Goal: Task Accomplishment & Management: Complete application form

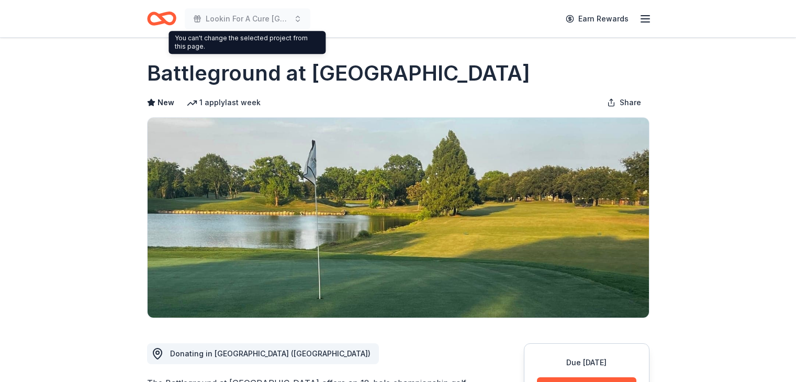
scroll to position [52, 0]
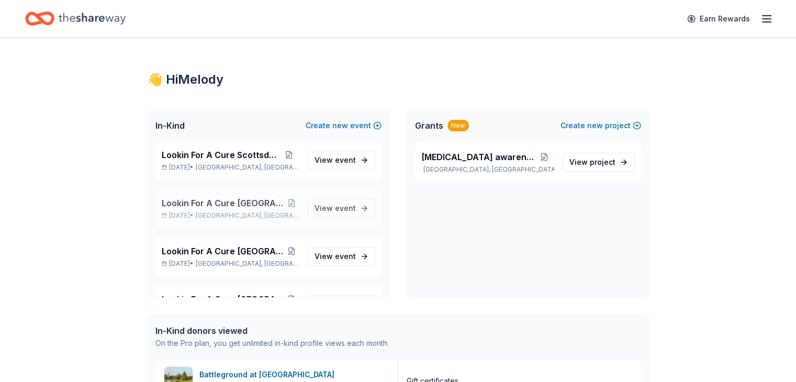
scroll to position [837, 0]
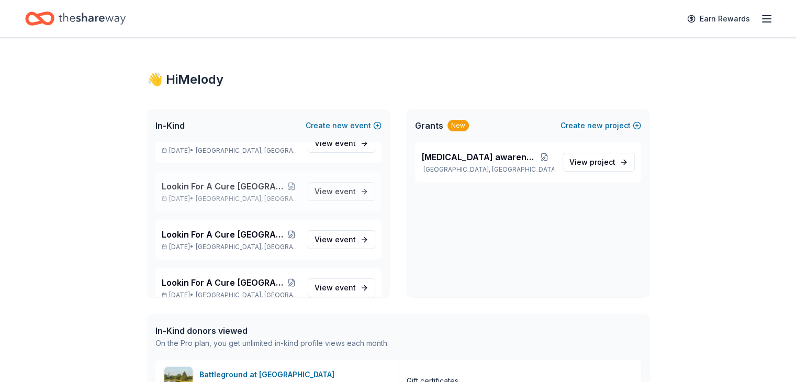
click at [228, 187] on span "Lookin For A Cure Dallas" at bounding box center [223, 186] width 122 height 13
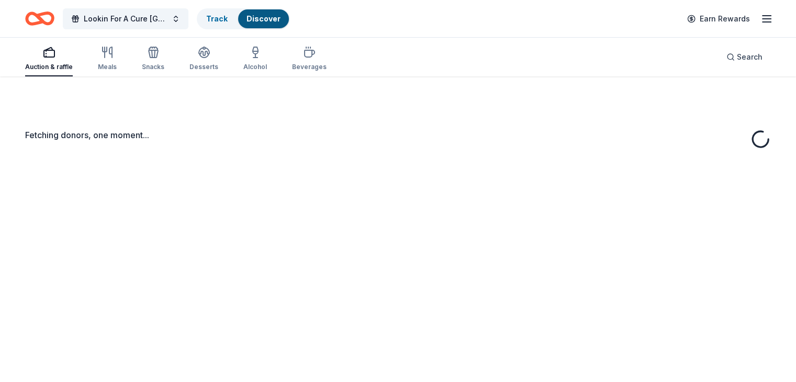
click at [339, 191] on div "Fetching donors, one moment..." at bounding box center [398, 267] width 796 height 382
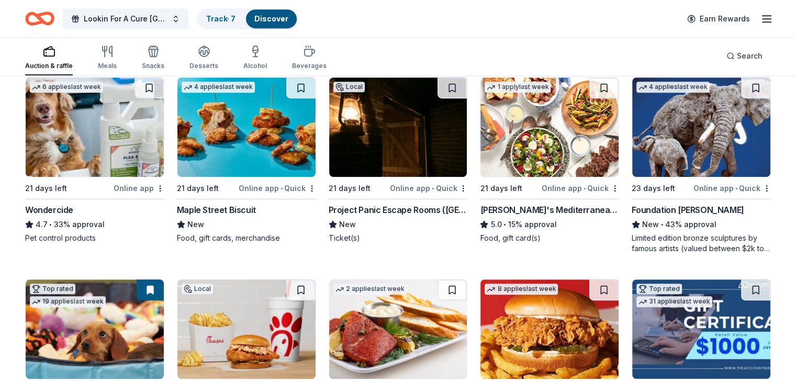
scroll to position [628, 0]
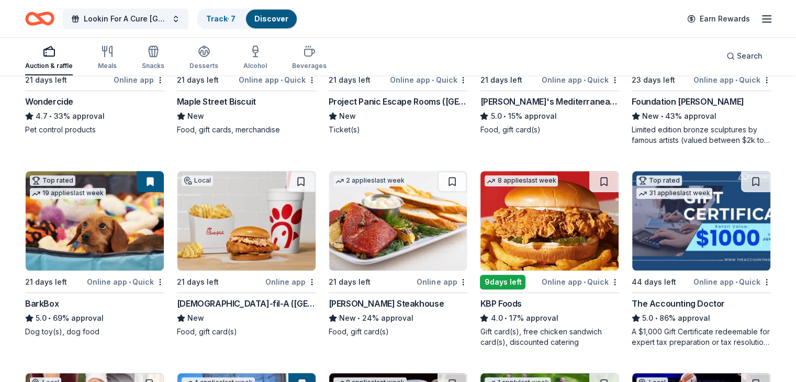
click at [406, 223] on img at bounding box center [398, 220] width 138 height 99
click at [394, 212] on img at bounding box center [398, 220] width 138 height 99
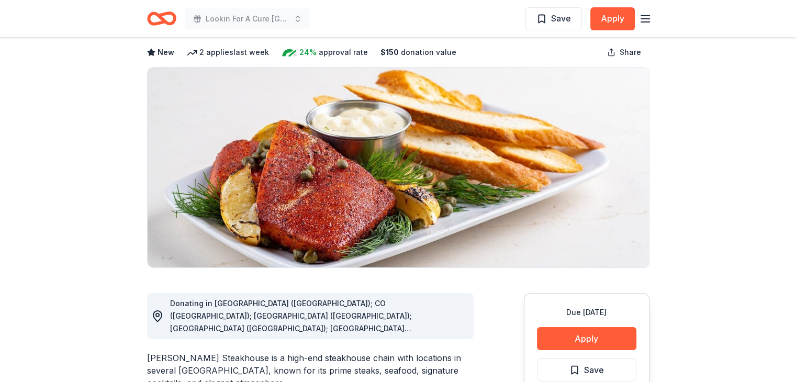
scroll to position [209, 0]
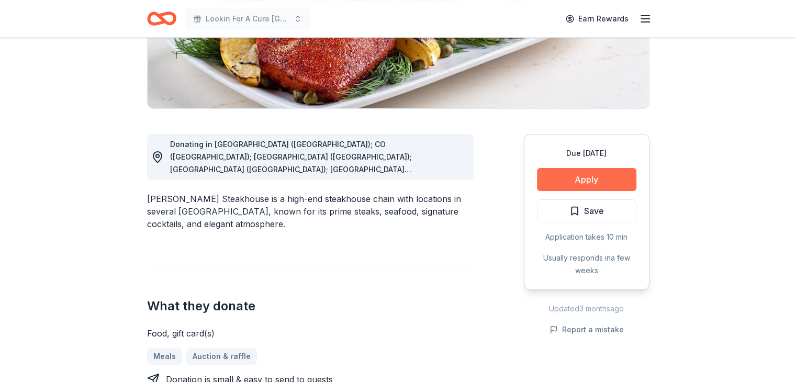
click at [572, 181] on button "Apply" at bounding box center [586, 179] width 99 height 23
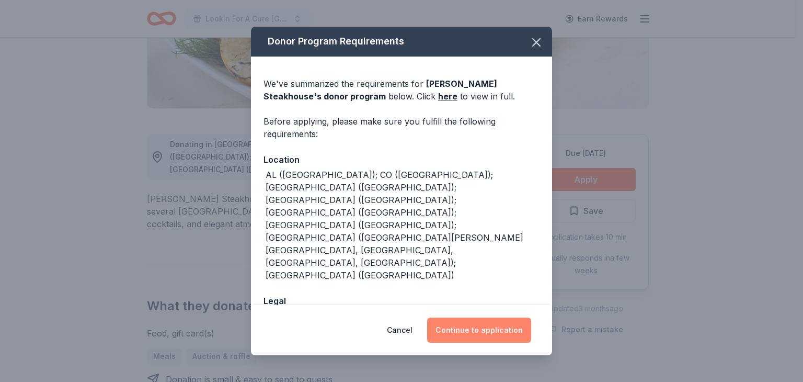
click at [483, 331] on button "Continue to application" at bounding box center [479, 330] width 104 height 25
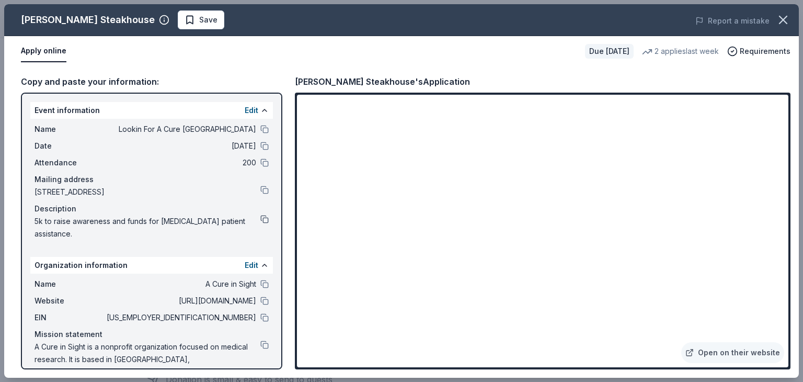
click at [261, 219] on button at bounding box center [265, 219] width 8 height 8
click at [261, 126] on button at bounding box center [265, 129] width 8 height 8
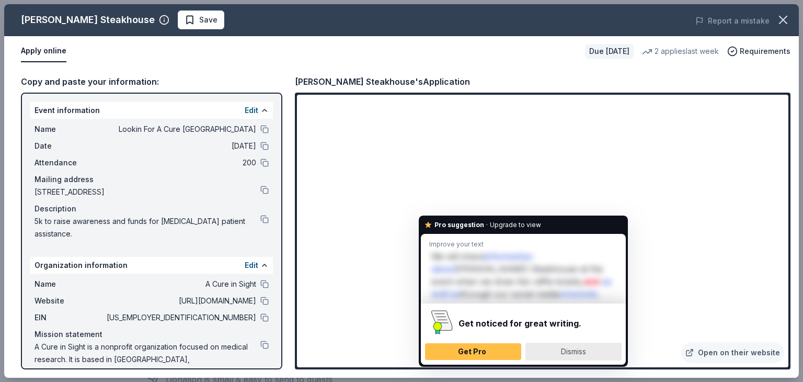
click at [579, 353] on span "Dismiss" at bounding box center [573, 351] width 25 height 9
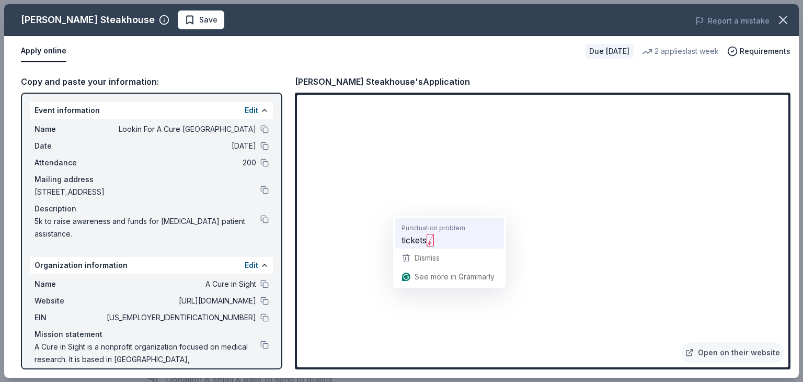
click at [414, 239] on span "tickets" at bounding box center [414, 239] width 25 height 13
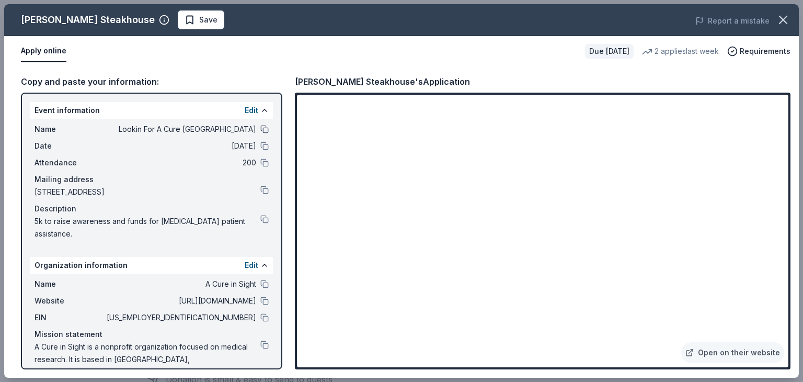
click at [261, 127] on button at bounding box center [265, 129] width 8 height 8
click at [261, 297] on button at bounding box center [265, 301] width 8 height 8
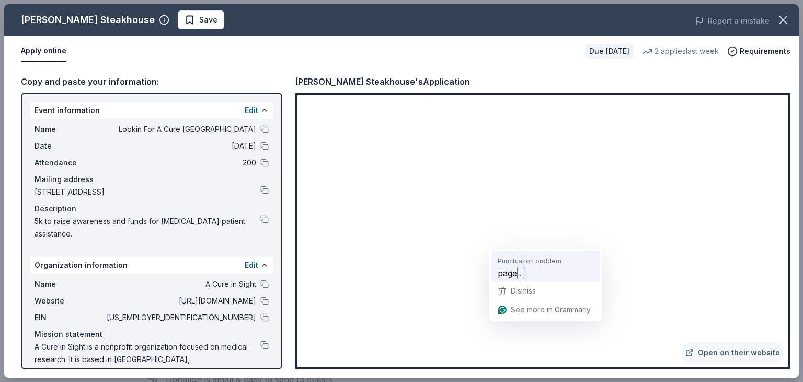
click at [503, 273] on span "page" at bounding box center [507, 272] width 19 height 13
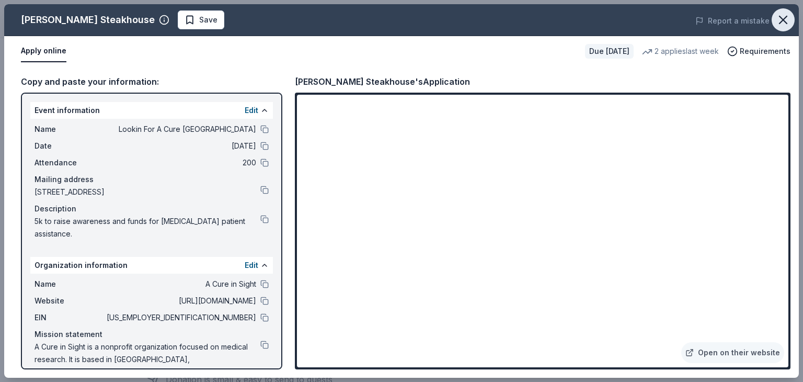
click at [783, 19] on icon "button" at bounding box center [783, 19] width 7 height 7
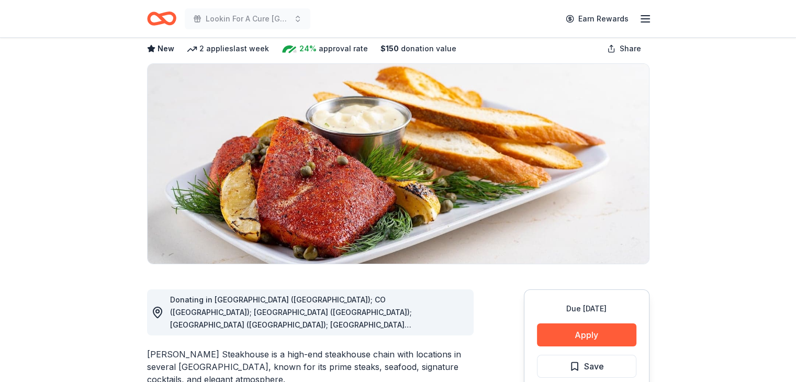
scroll to position [105, 0]
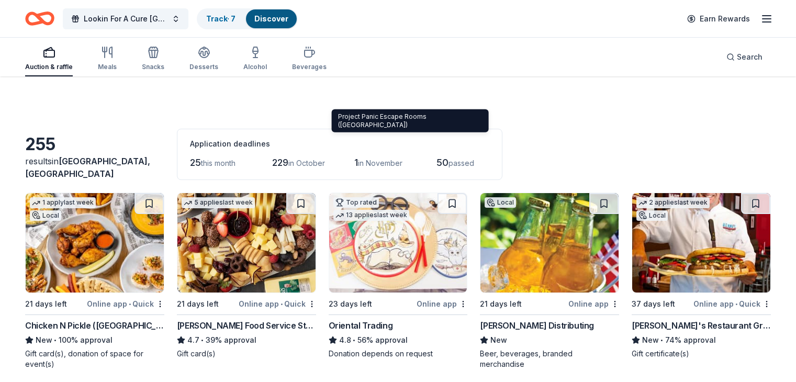
scroll to position [628, 0]
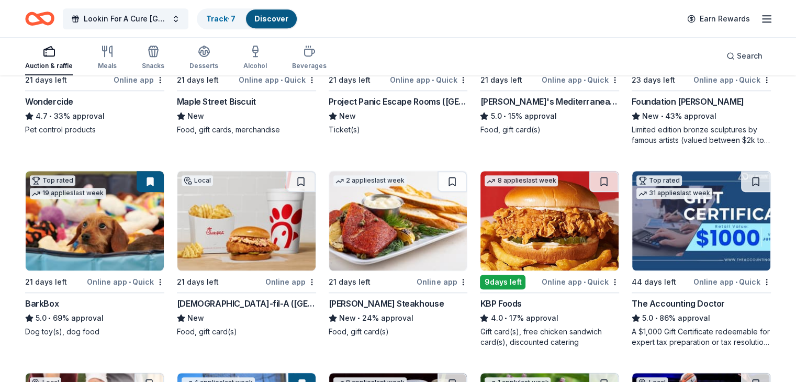
click at [391, 227] on img at bounding box center [398, 220] width 138 height 99
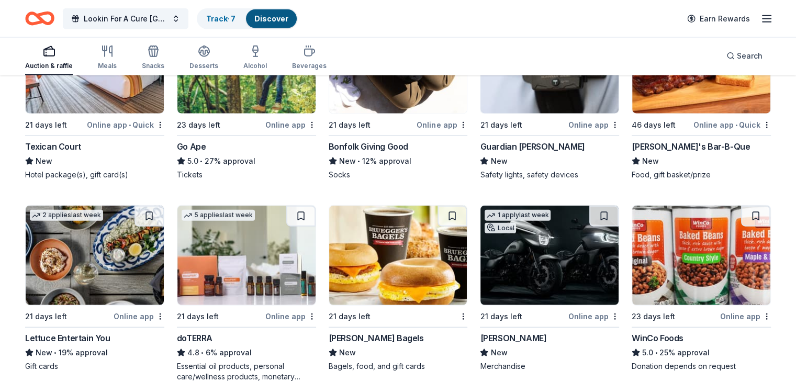
scroll to position [2657, 0]
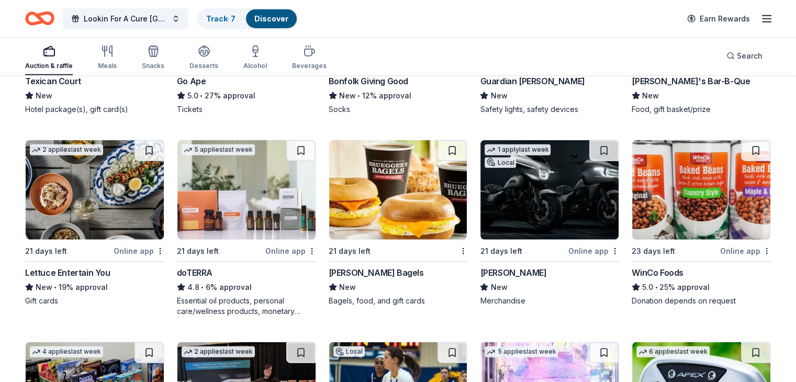
click at [400, 186] on img at bounding box center [398, 189] width 138 height 99
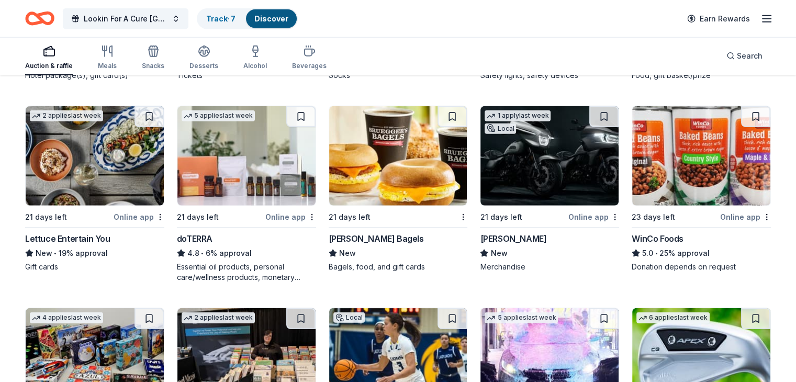
scroll to position [2709, 0]
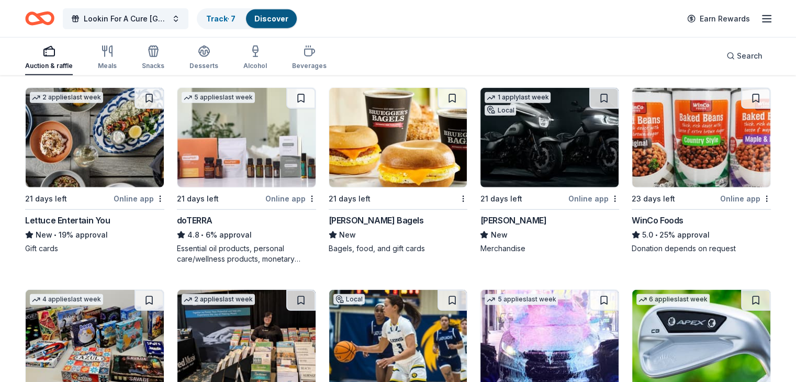
click at [551, 157] on img at bounding box center [549, 137] width 138 height 99
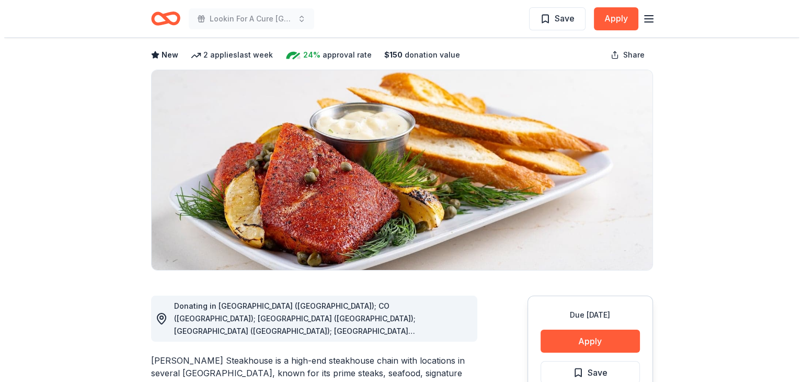
scroll to position [157, 0]
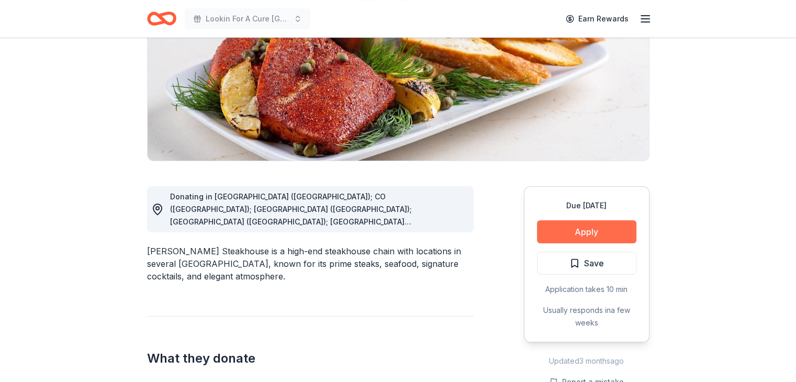
click at [604, 231] on button "Apply" at bounding box center [586, 231] width 99 height 23
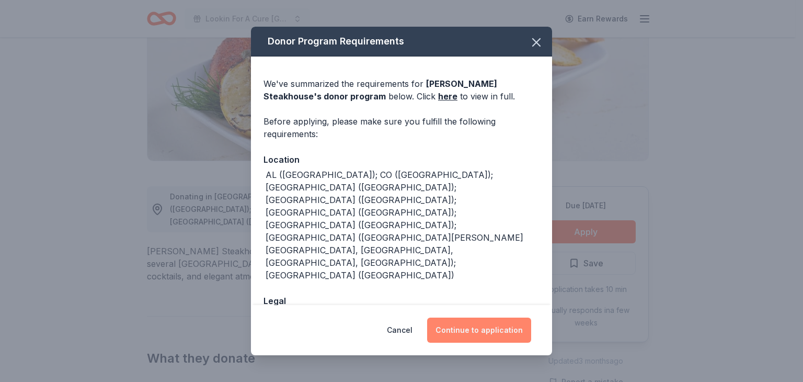
click at [464, 329] on button "Continue to application" at bounding box center [479, 330] width 104 height 25
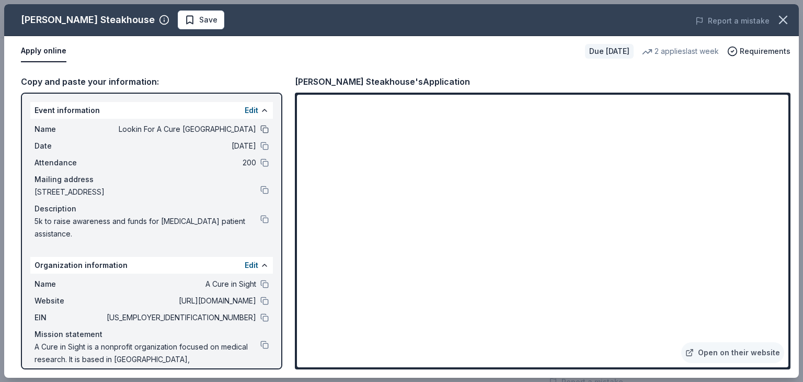
click at [261, 127] on button at bounding box center [265, 129] width 8 height 8
click at [261, 216] on button at bounding box center [265, 219] width 8 height 8
click at [261, 282] on button at bounding box center [265, 284] width 8 height 8
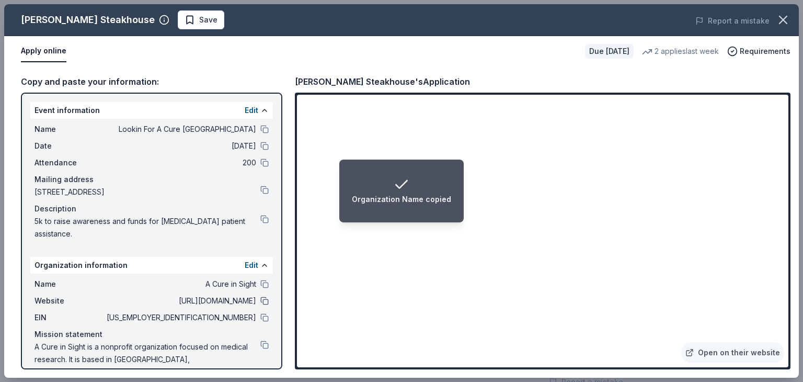
click at [261, 299] on button at bounding box center [265, 301] width 8 height 8
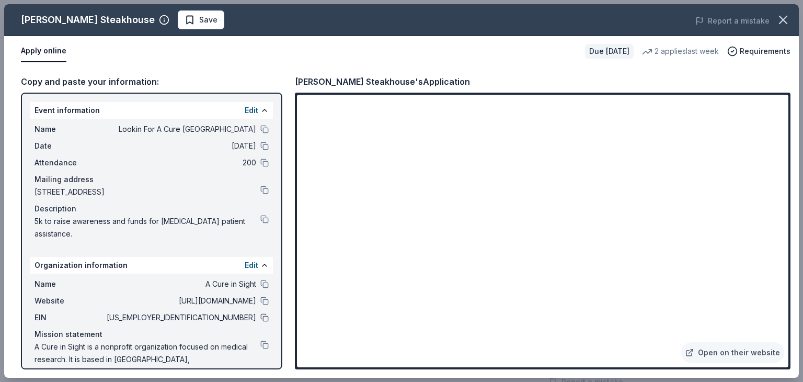
click at [261, 318] on button at bounding box center [265, 317] width 8 height 8
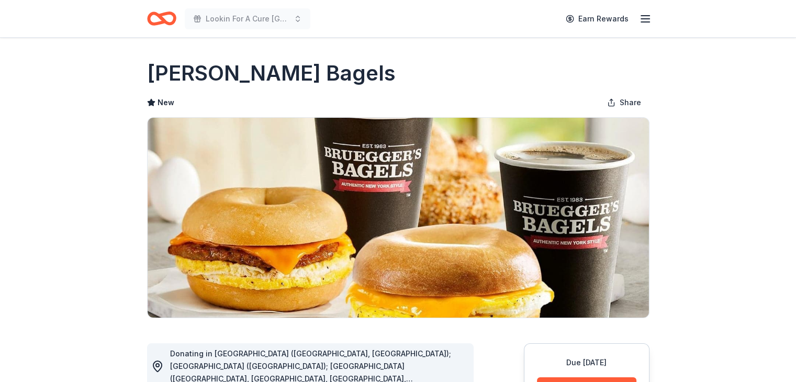
scroll to position [209, 0]
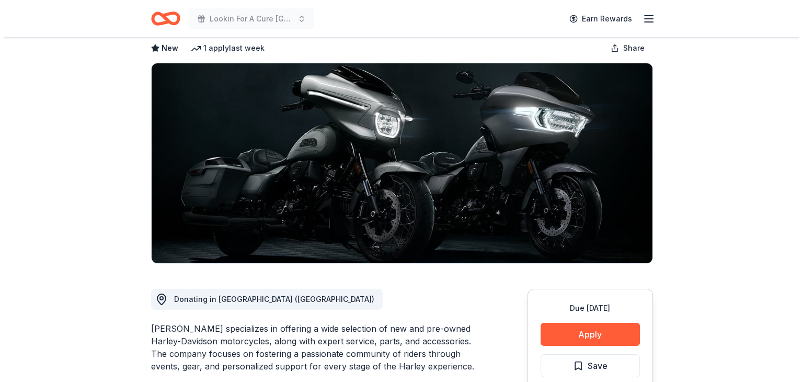
scroll to position [105, 0]
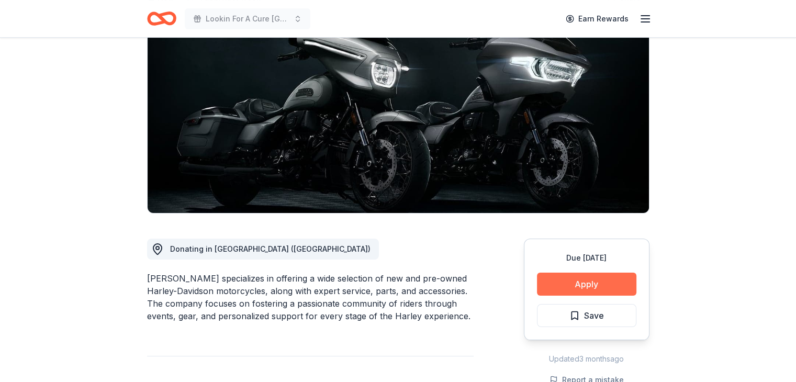
click at [576, 285] on button "Apply" at bounding box center [586, 284] width 99 height 23
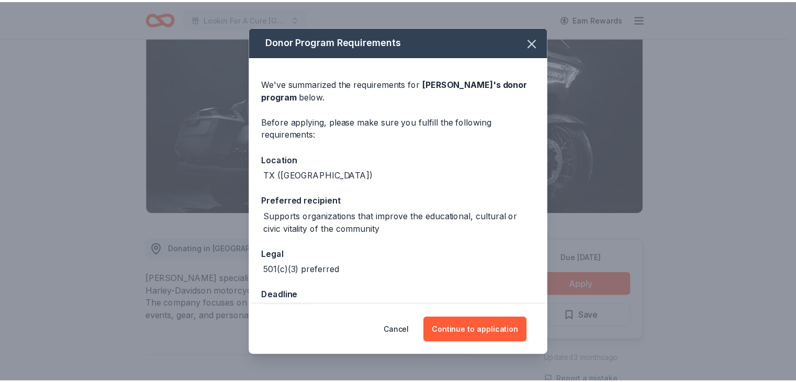
scroll to position [26, 0]
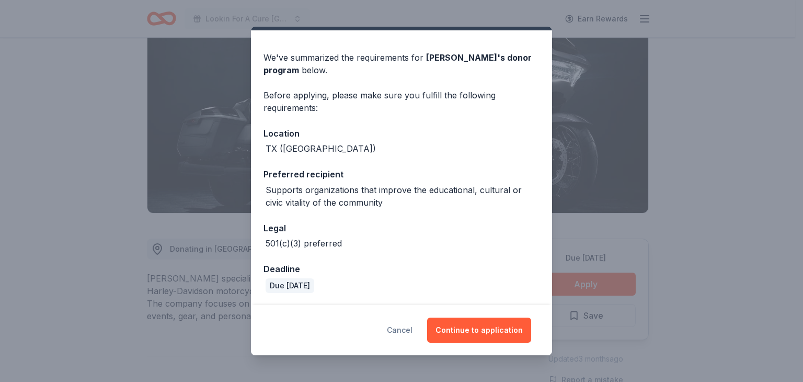
click at [398, 330] on button "Cancel" at bounding box center [400, 330] width 26 height 25
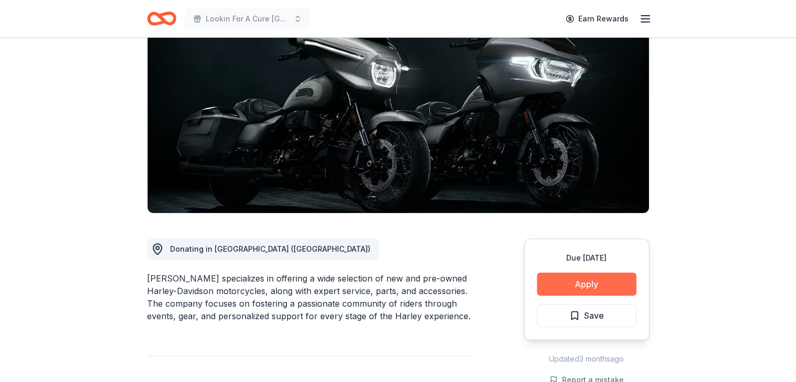
click at [592, 284] on button "Apply" at bounding box center [586, 284] width 99 height 23
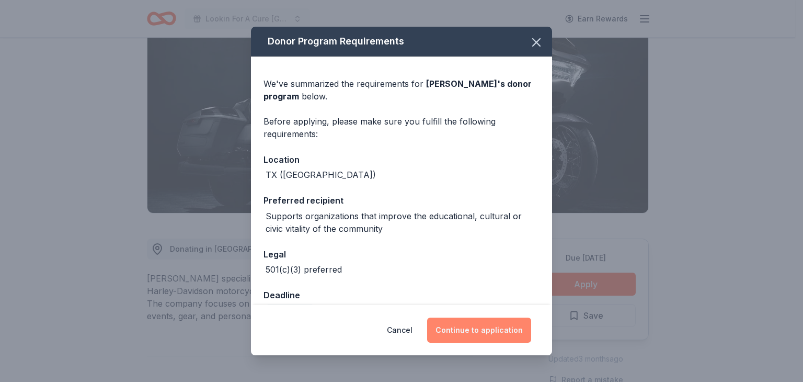
click at [498, 331] on button "Continue to application" at bounding box center [479, 330] width 104 height 25
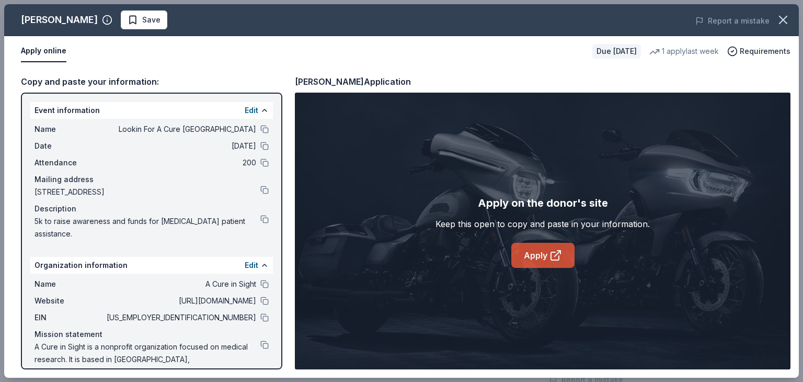
click at [542, 254] on link "Apply" at bounding box center [543, 255] width 63 height 25
click at [261, 128] on button at bounding box center [265, 129] width 8 height 8
click at [261, 281] on button at bounding box center [265, 284] width 8 height 8
click at [261, 315] on button at bounding box center [265, 317] width 8 height 8
click at [261, 282] on button at bounding box center [265, 284] width 8 height 8
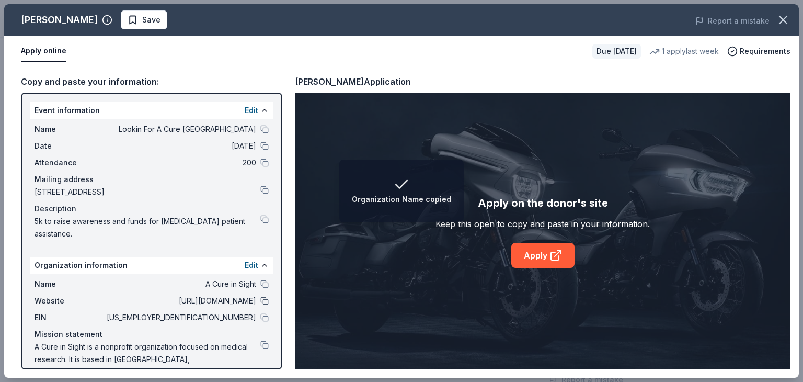
click at [261, 299] on button at bounding box center [265, 301] width 8 height 8
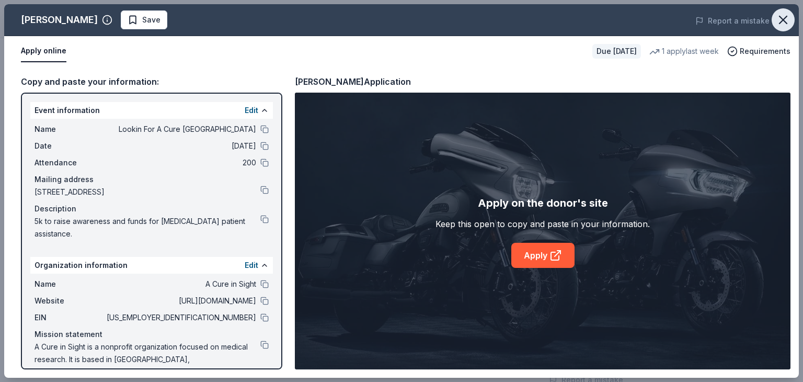
click at [785, 18] on icon "button" at bounding box center [783, 20] width 15 height 15
